Goal: Transaction & Acquisition: Purchase product/service

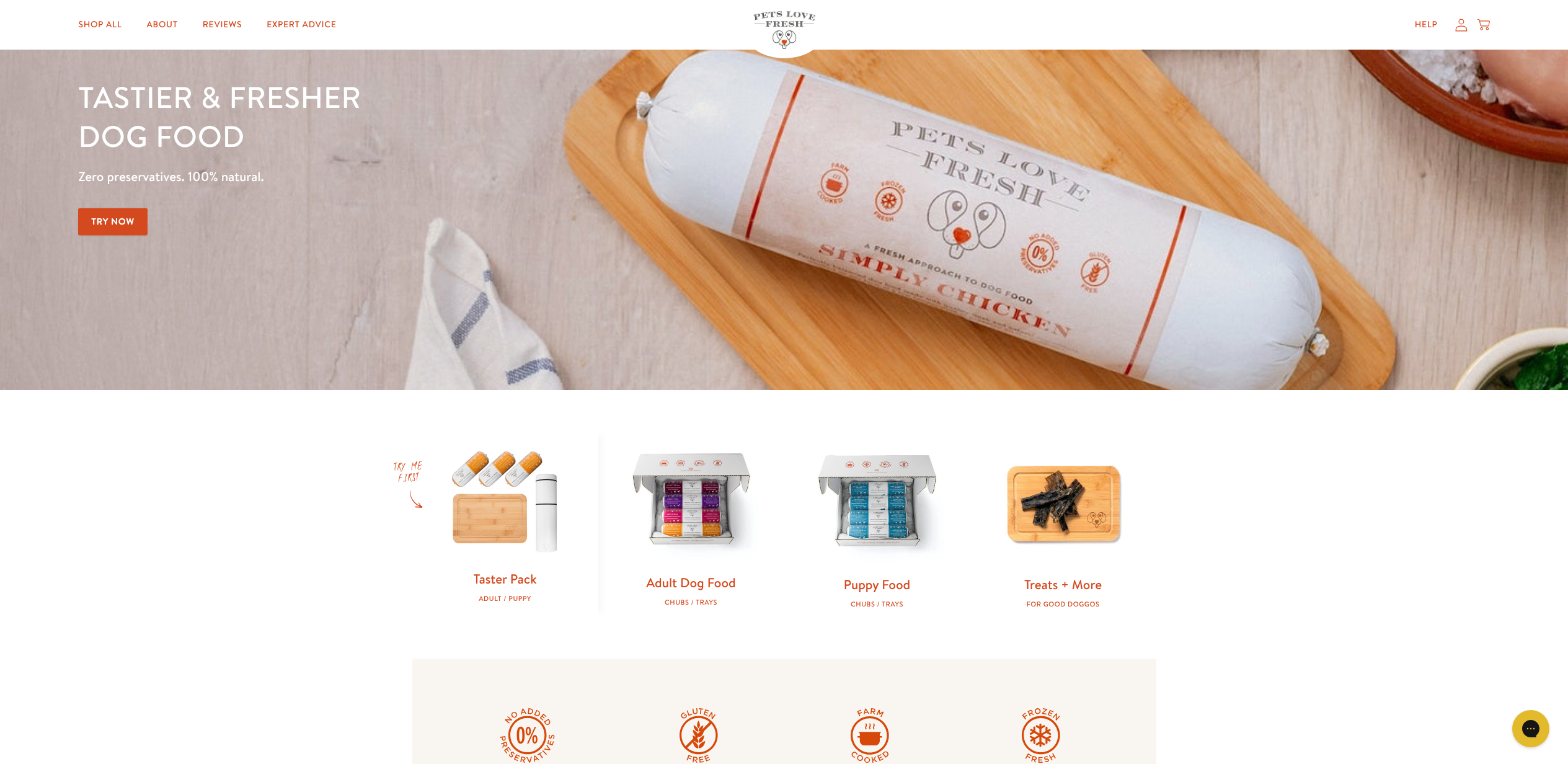
scroll to position [178, 0]
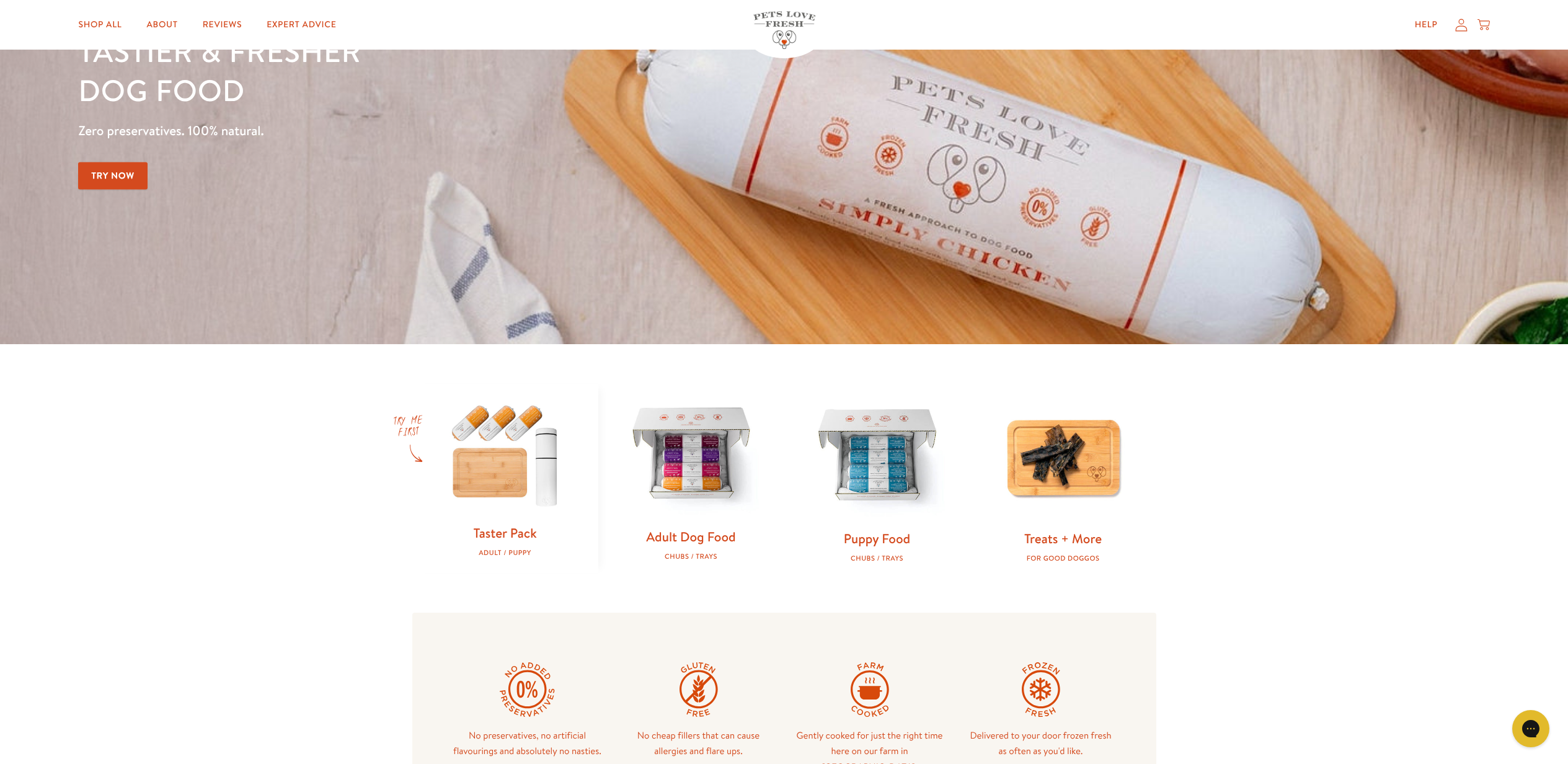
click at [677, 518] on img at bounding box center [691, 455] width 147 height 147
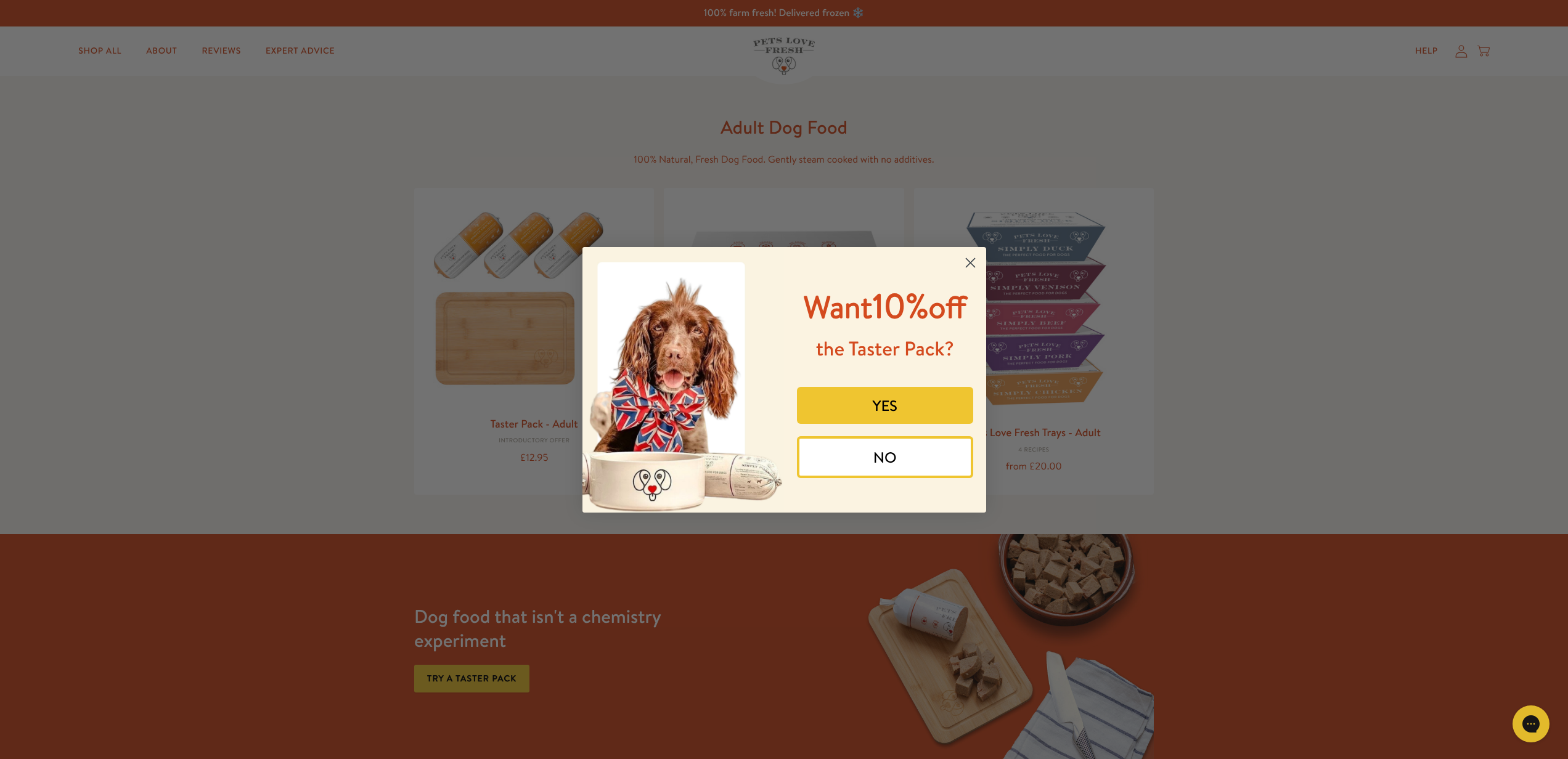
click at [972, 263] on circle "Close dialog" at bounding box center [969, 262] width 20 height 20
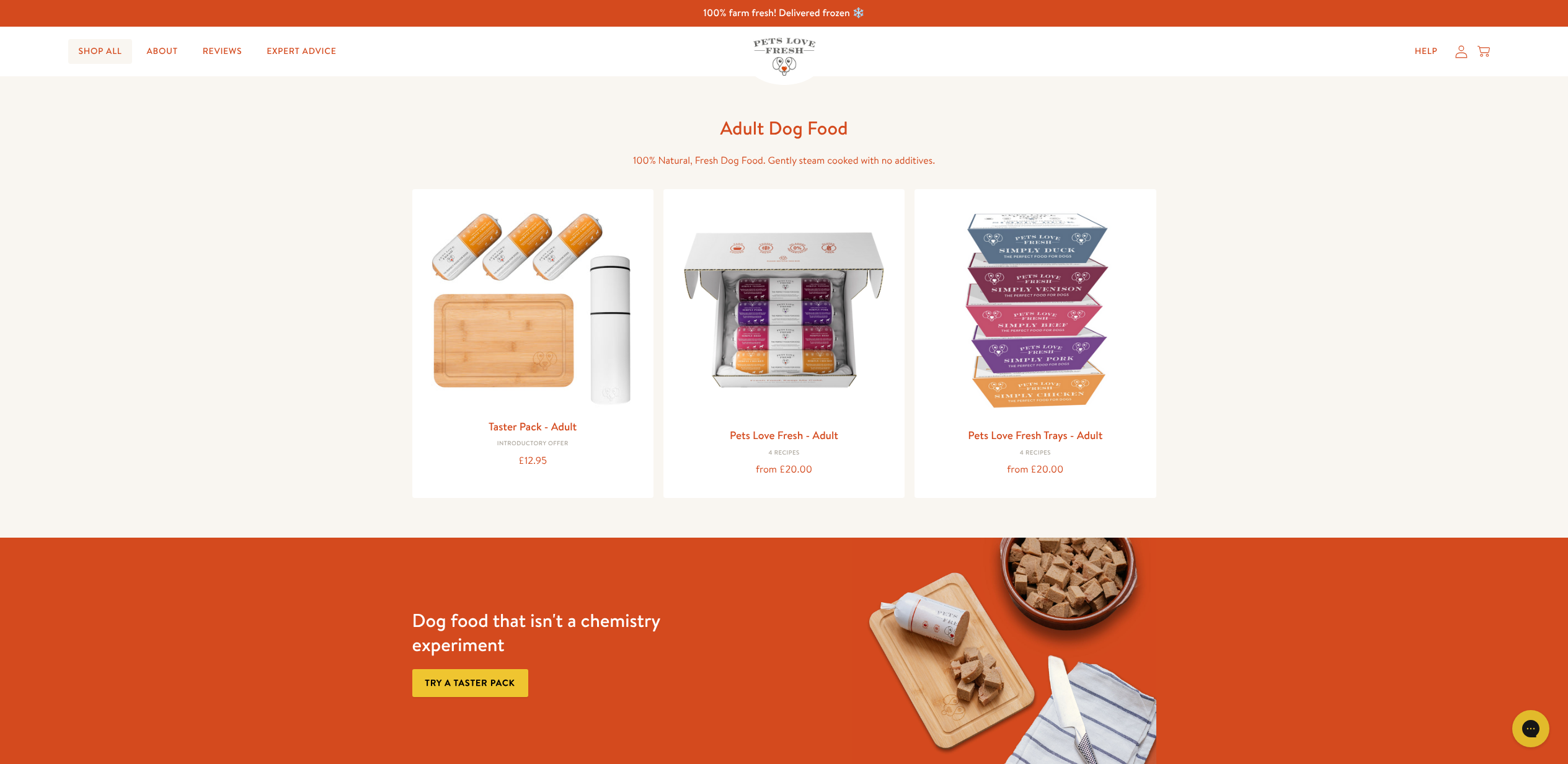
click at [104, 52] on link "Shop All" at bounding box center [100, 51] width 63 height 25
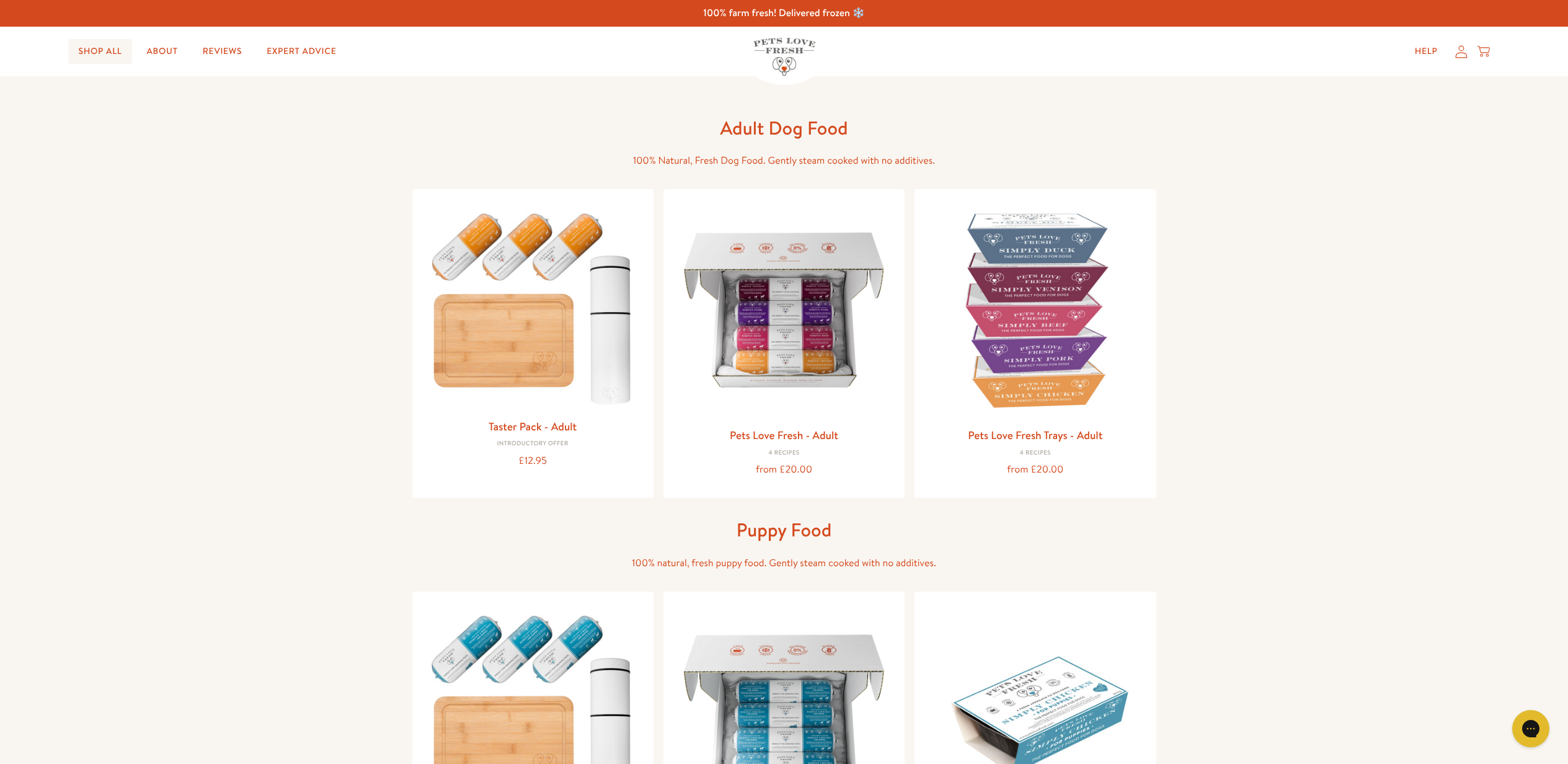
click at [100, 51] on link "Shop All" at bounding box center [100, 51] width 63 height 25
click at [749, 130] on h1 "Adult Dog Food" at bounding box center [784, 128] width 397 height 24
click at [1070, 309] on img at bounding box center [1035, 307] width 221 height 221
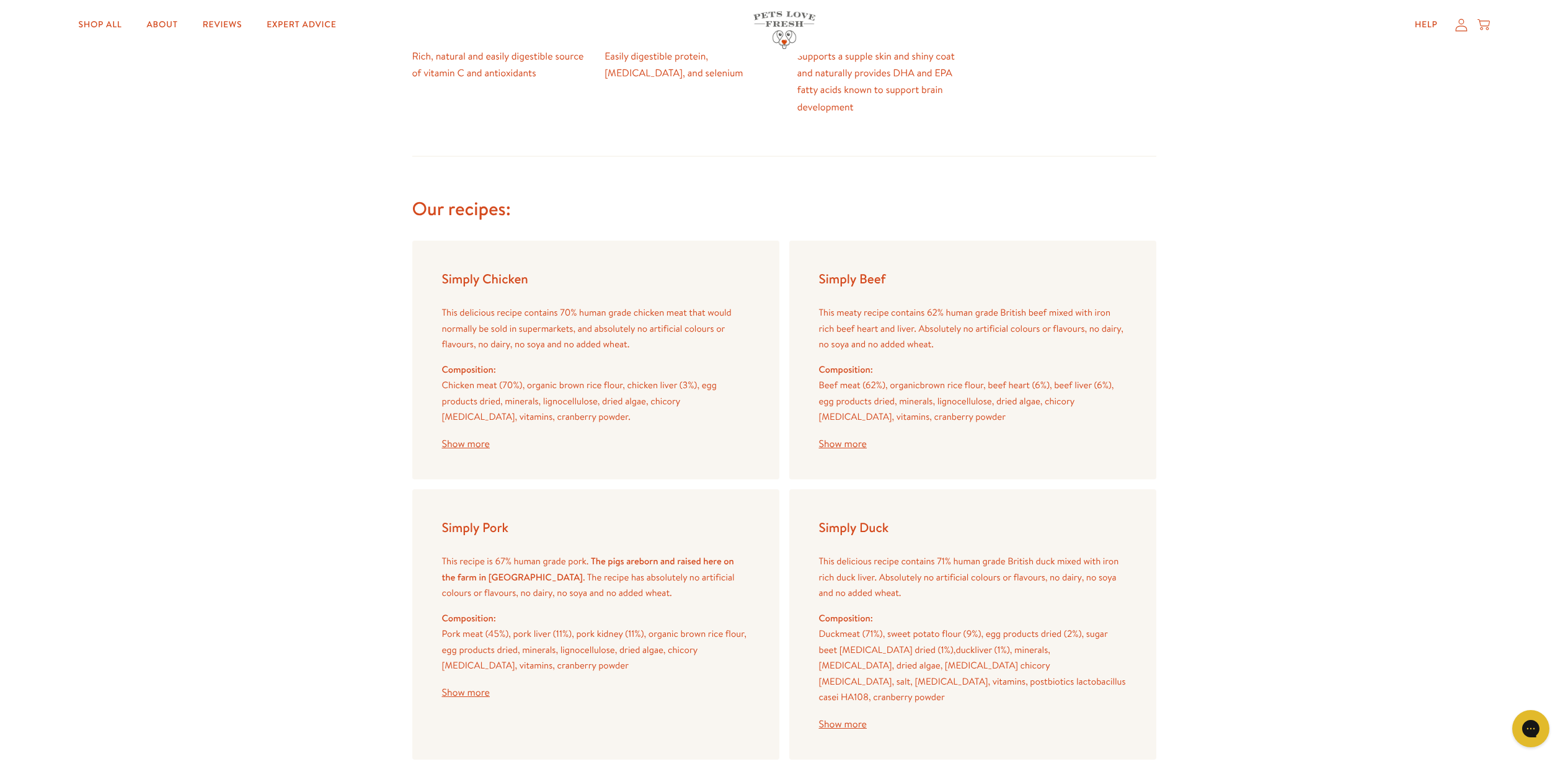
scroll to position [1414, 0]
